Goal: Information Seeking & Learning: Learn about a topic

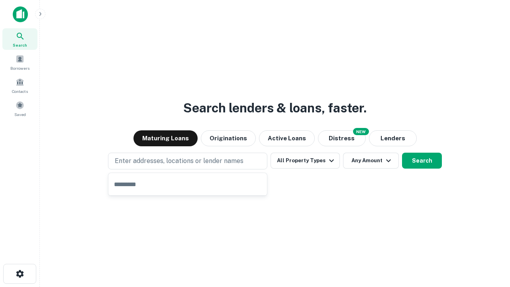
type input "**********"
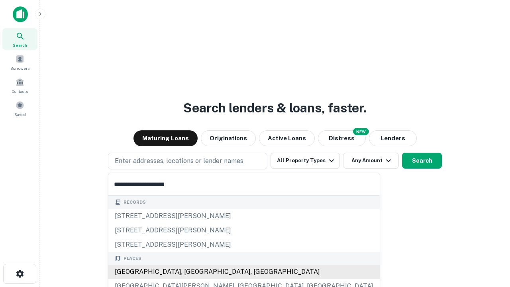
click at [190, 272] on div "[GEOGRAPHIC_DATA], [GEOGRAPHIC_DATA], [GEOGRAPHIC_DATA]" at bounding box center [243, 271] width 271 height 14
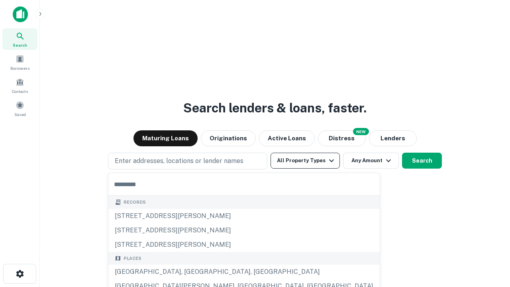
click at [305, 160] on button "All Property Types" at bounding box center [304, 160] width 69 height 16
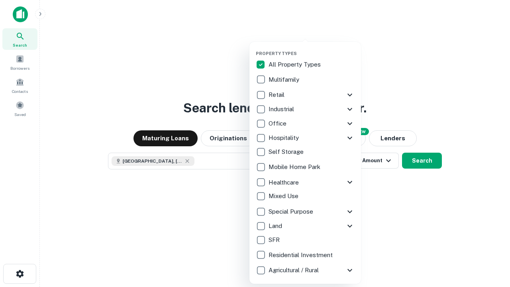
click at [311, 48] on button "button" at bounding box center [311, 48] width 111 height 0
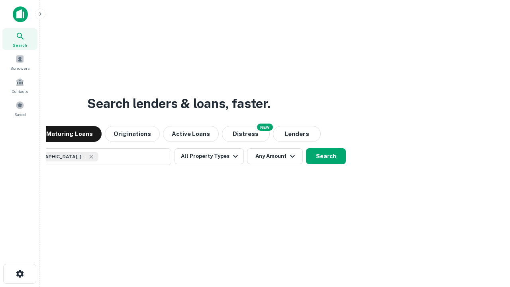
scroll to position [13, 0]
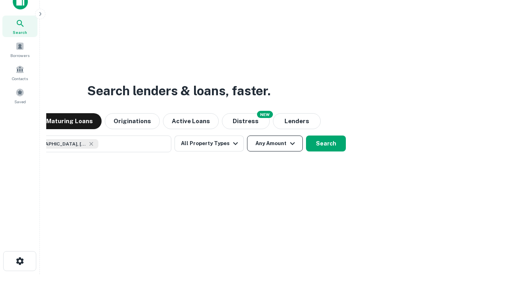
click at [247, 135] on button "Any Amount" at bounding box center [275, 143] width 56 height 16
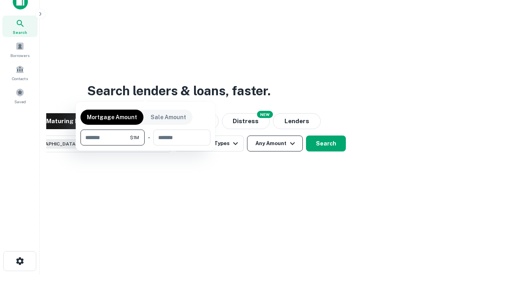
scroll to position [57, 225]
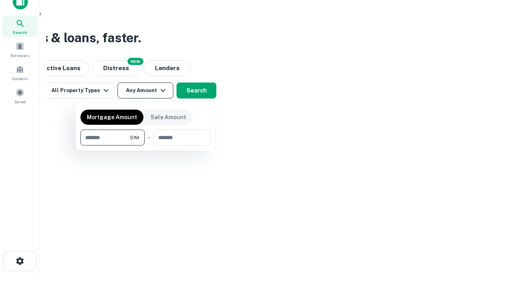
type input "*******"
click at [145, 145] on button "button" at bounding box center [145, 145] width 130 height 0
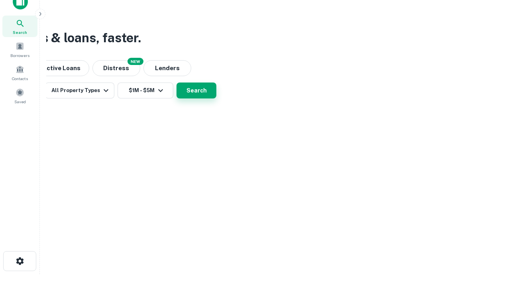
click at [216, 98] on button "Search" at bounding box center [196, 90] width 40 height 16
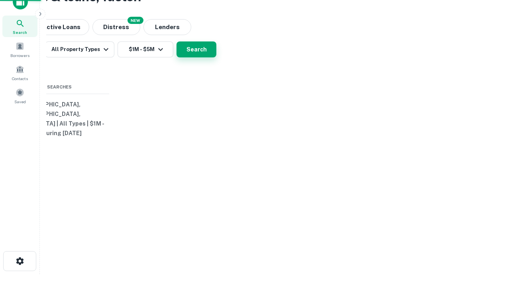
scroll to position [0, 147]
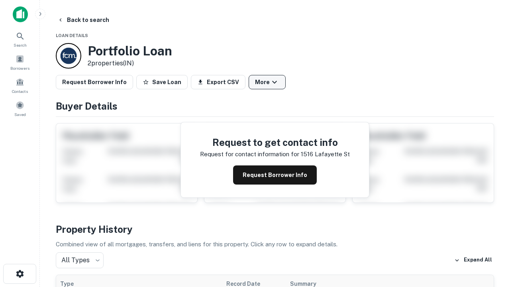
click at [267, 82] on button "More" at bounding box center [266, 82] width 37 height 14
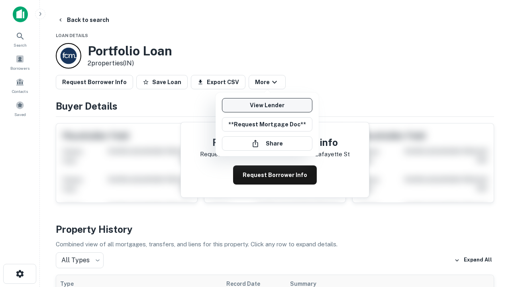
click at [267, 105] on link "View Lender" at bounding box center [267, 105] width 90 height 14
